Goal: Find specific page/section: Find specific page/section

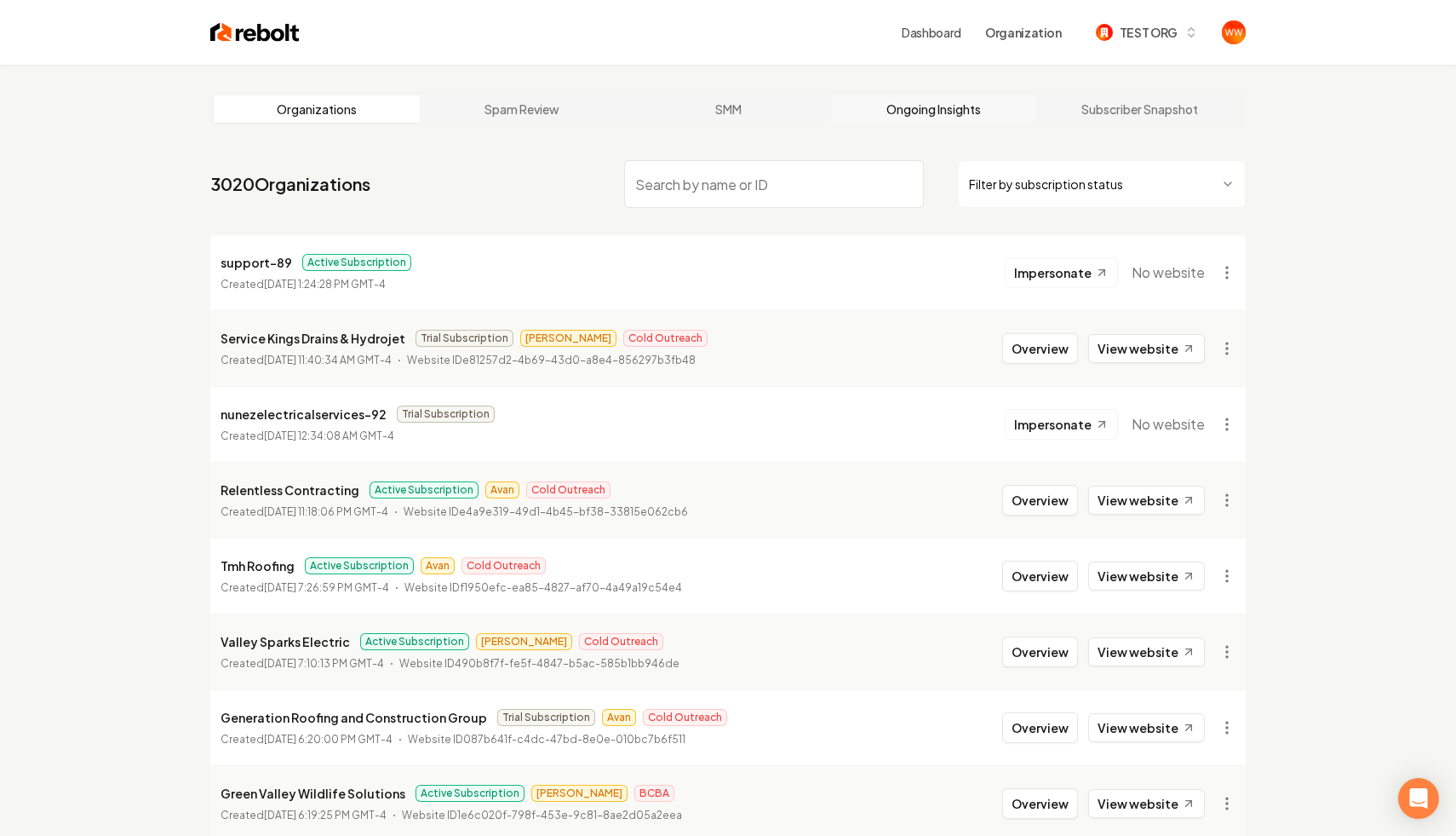
click at [934, 114] on link "Ongoing Insights" at bounding box center [934, 109] width 206 height 27
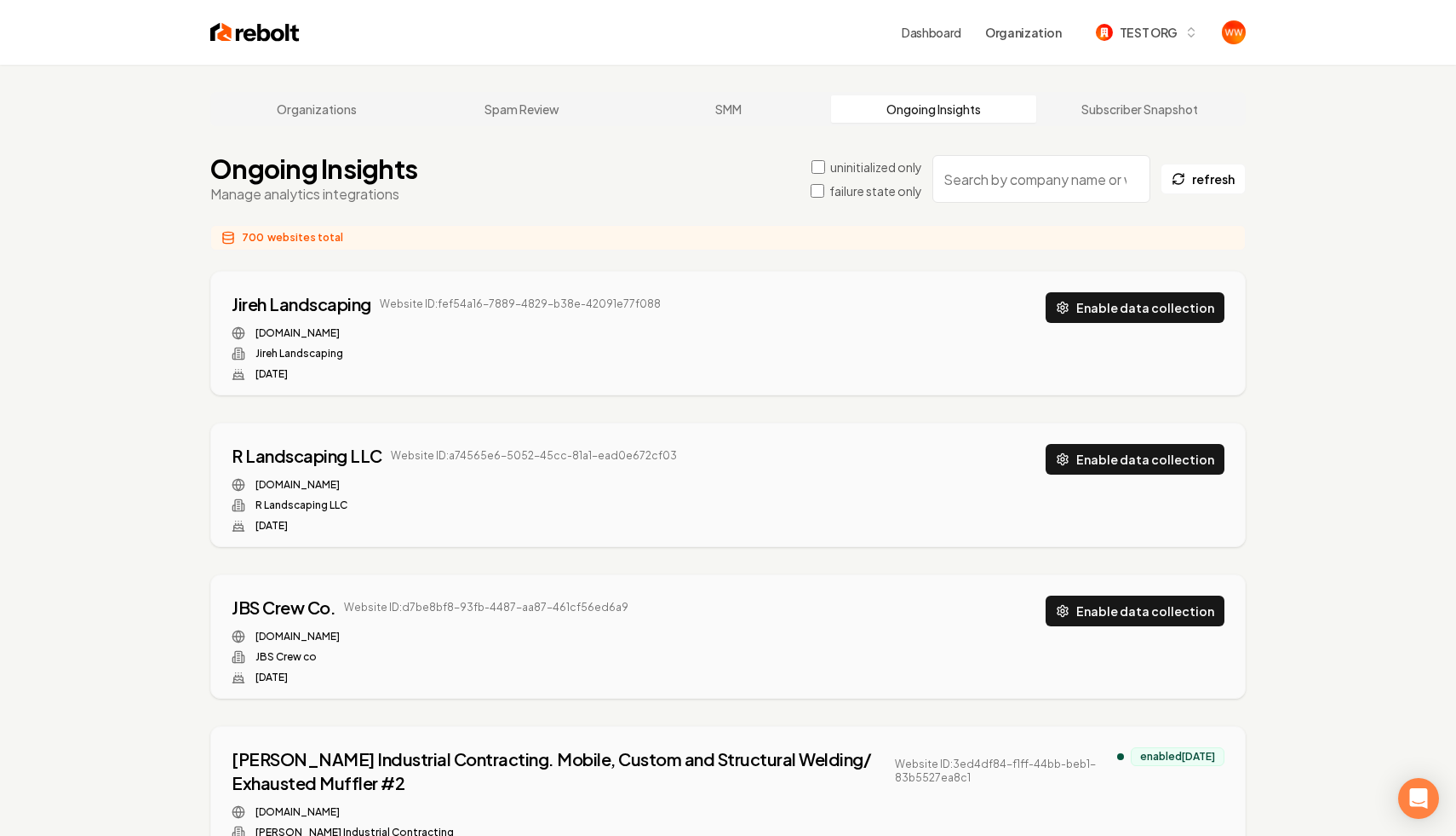
click at [969, 172] on input "search" at bounding box center [1041, 179] width 218 height 47
type input "j7"
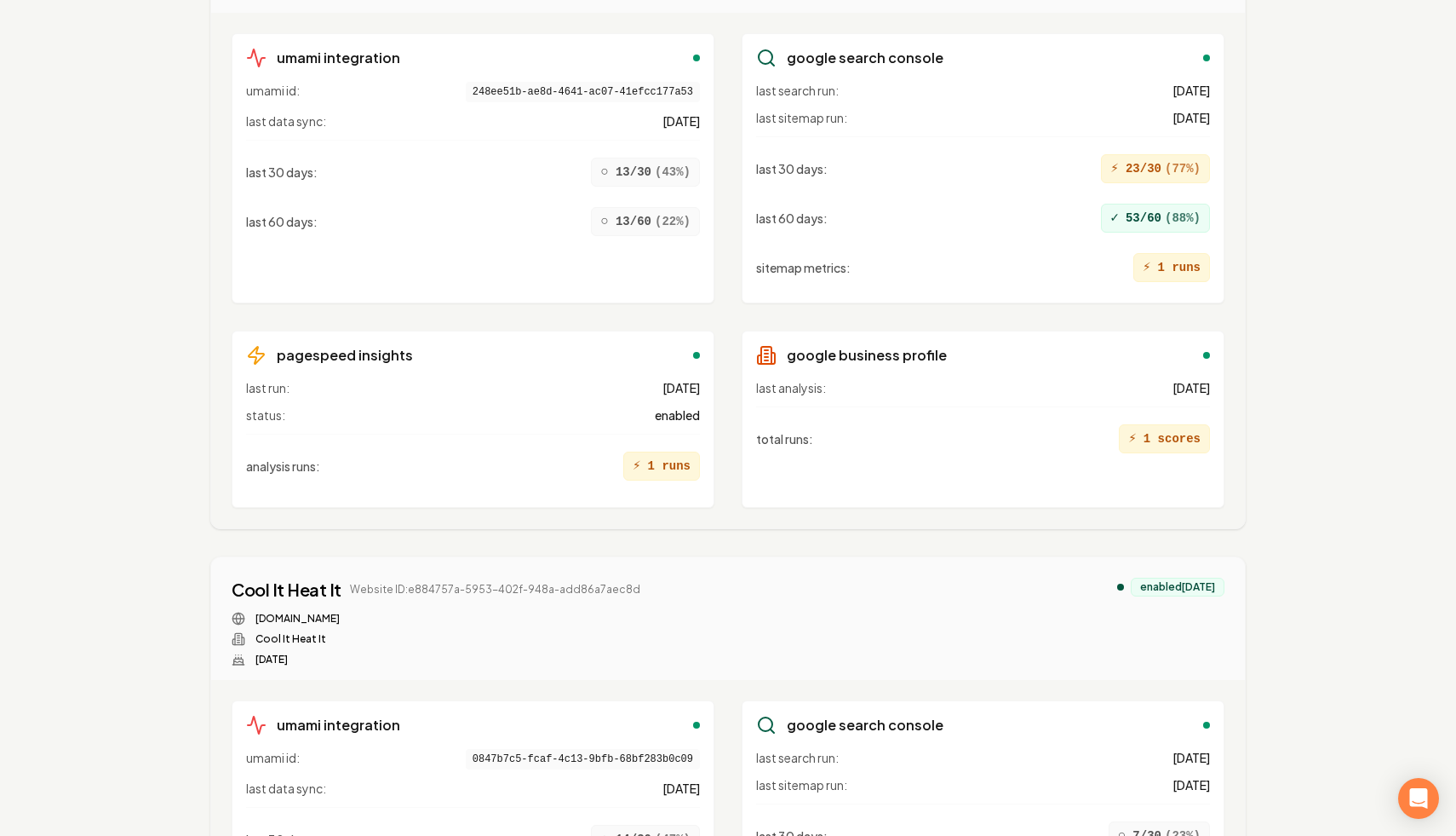
scroll to position [13168, 0]
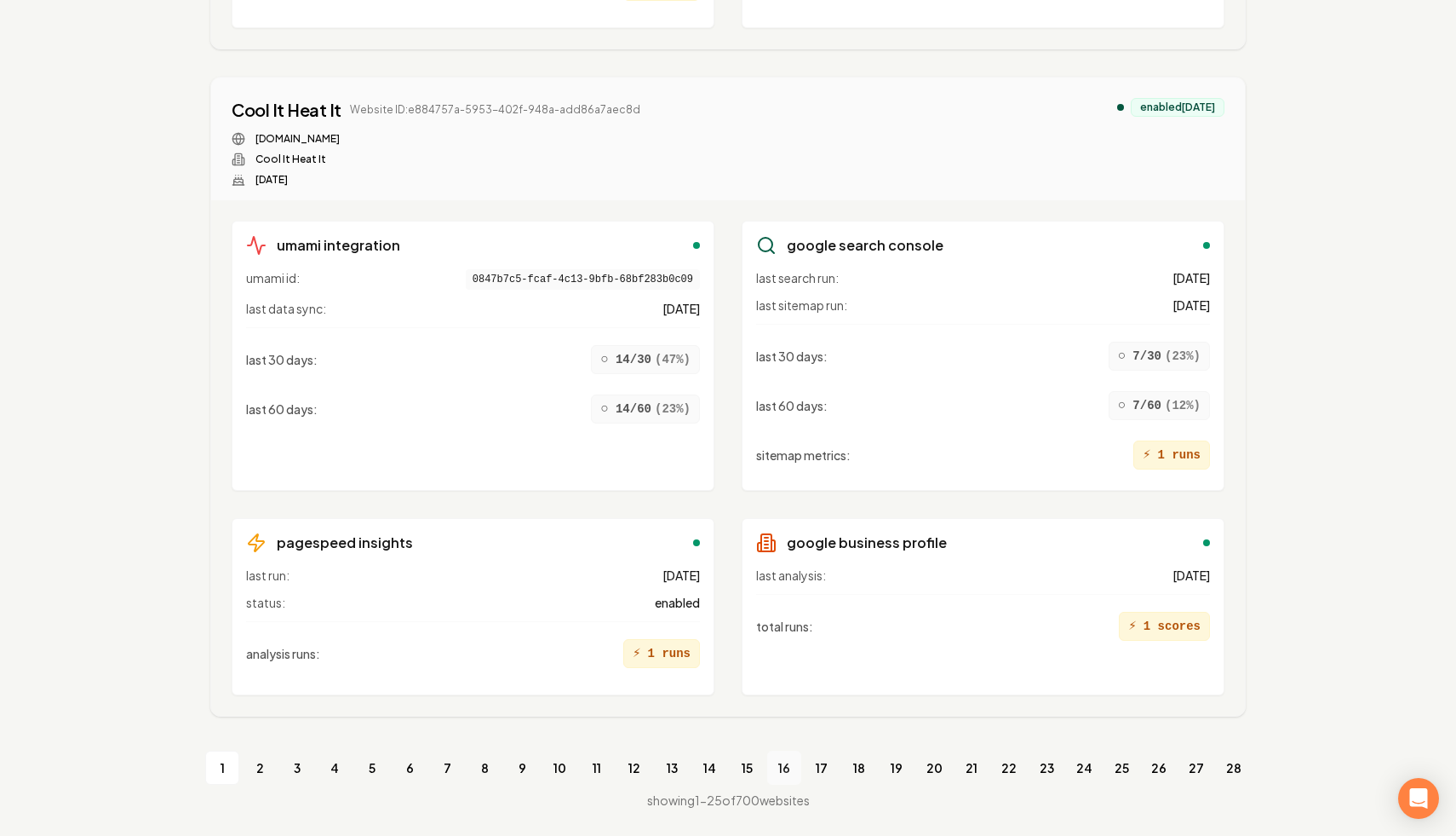
click at [791, 768] on link "16" at bounding box center [784, 768] width 34 height 34
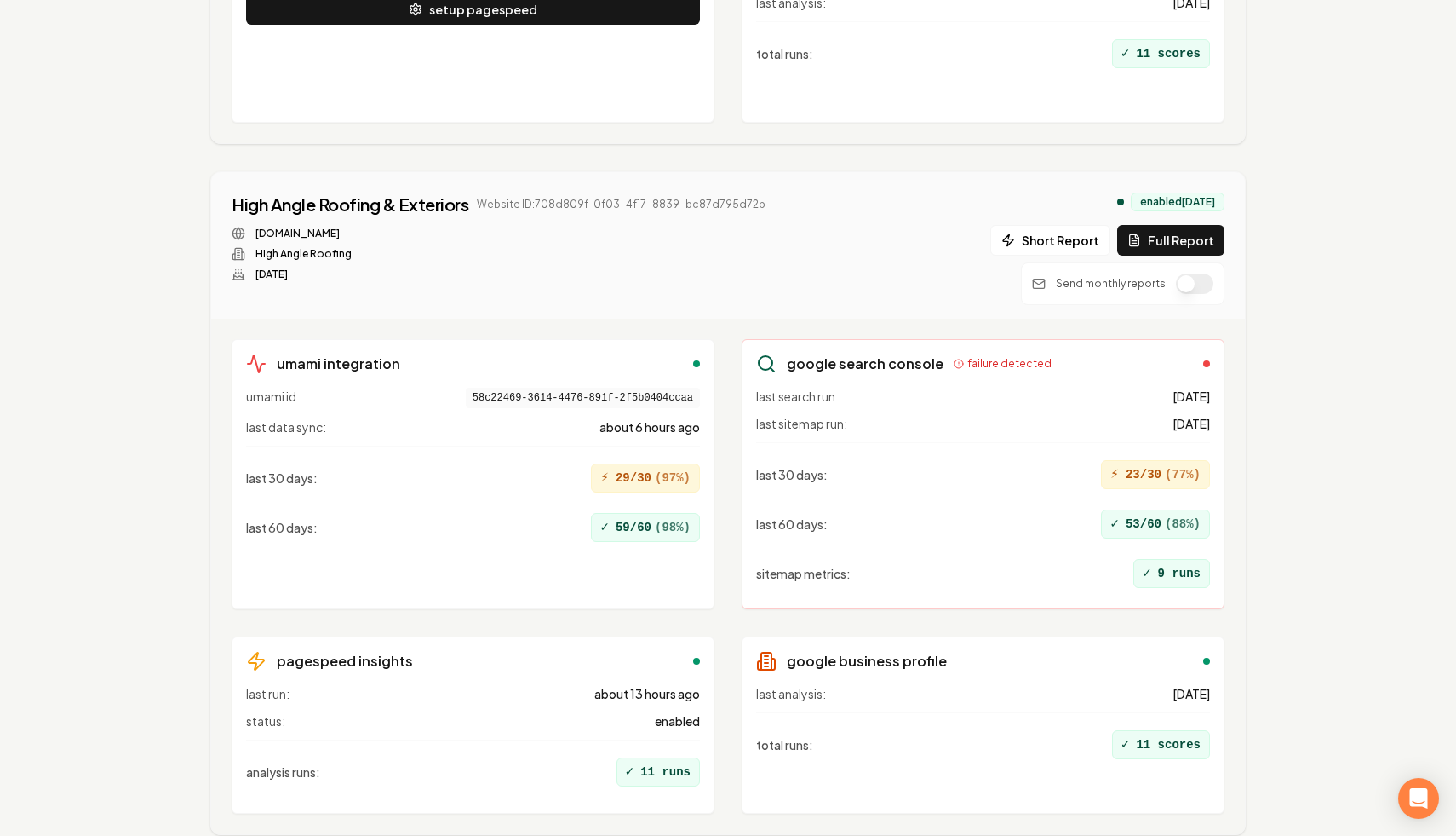
scroll to position [13112, 0]
